Goal: Obtain resource: Download file/media

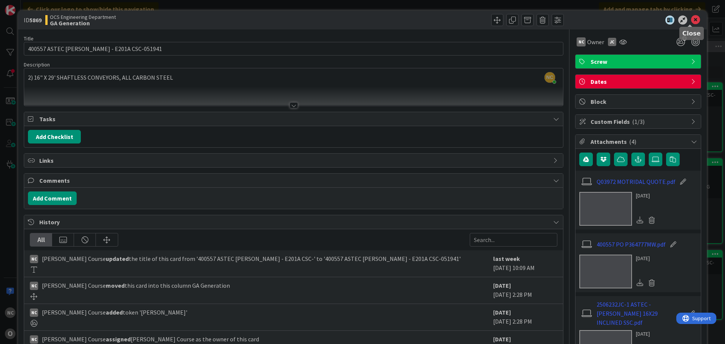
click at [691, 20] on icon at bounding box center [695, 19] width 9 height 9
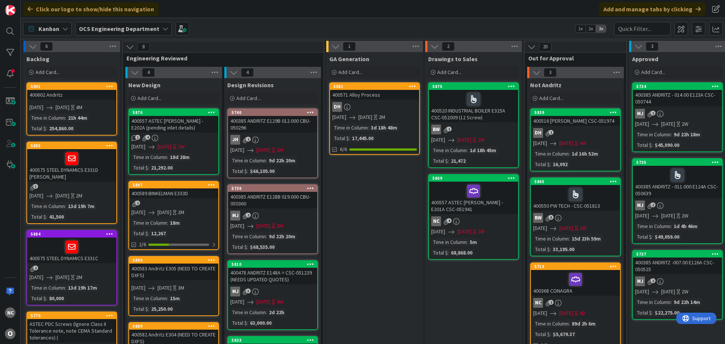
click at [201, 135] on div "1 4" at bounding box center [173, 138] width 89 height 6
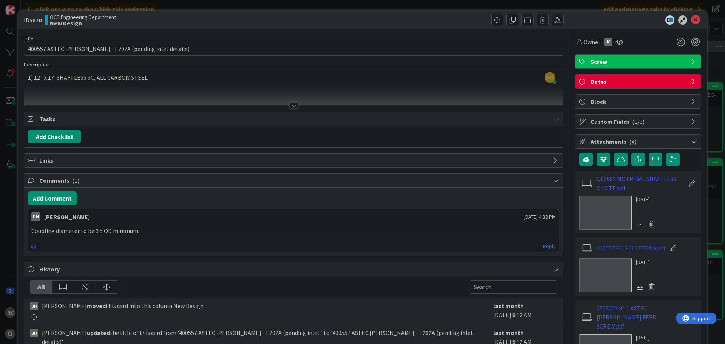
click at [634, 251] on link "400557 PO P364777MW.pdf" at bounding box center [630, 247] width 69 height 9
click at [626, 249] on link "400557 PO P364777MW.pdf" at bounding box center [630, 247] width 69 height 9
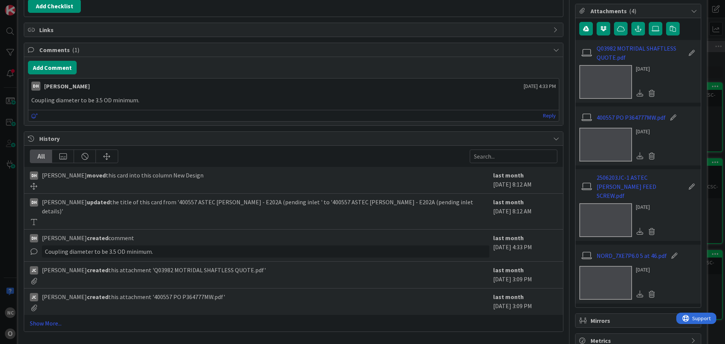
scroll to position [142, 0]
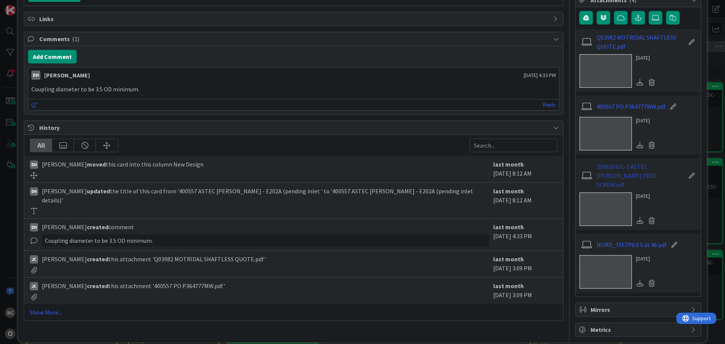
click at [628, 163] on link "2506203JC-1 ASTEC JEROME DRYER FEED SCREW.pdf" at bounding box center [640, 175] width 88 height 27
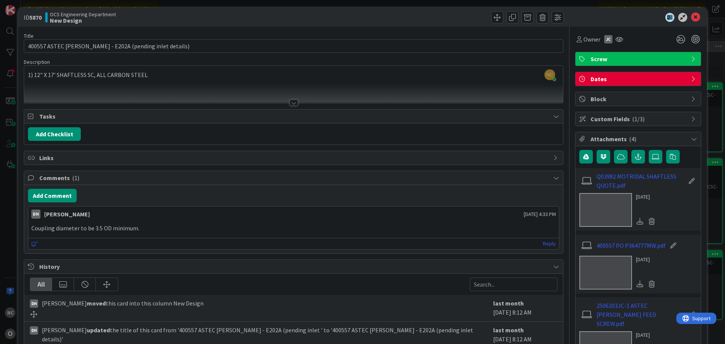
scroll to position [0, 0]
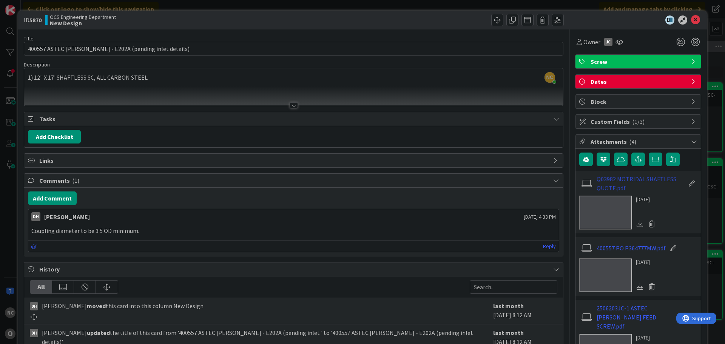
click at [596, 186] on link "Q03982 MOTRIDAL SHAFTLESS QUOTE.pdf" at bounding box center [640, 183] width 88 height 18
